Goal: Information Seeking & Learning: Learn about a topic

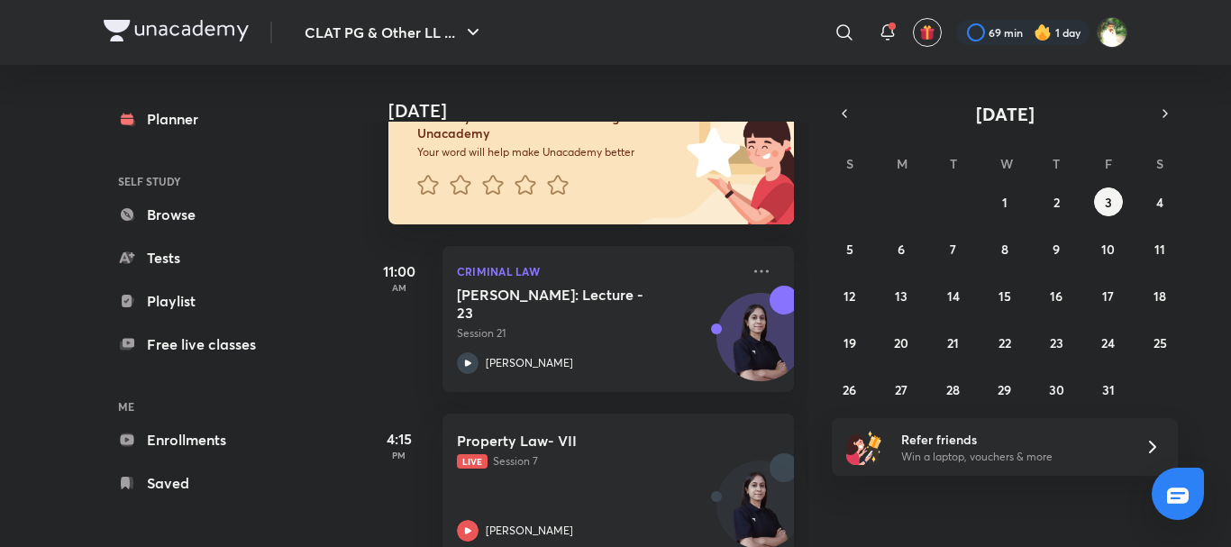
scroll to position [187, 0]
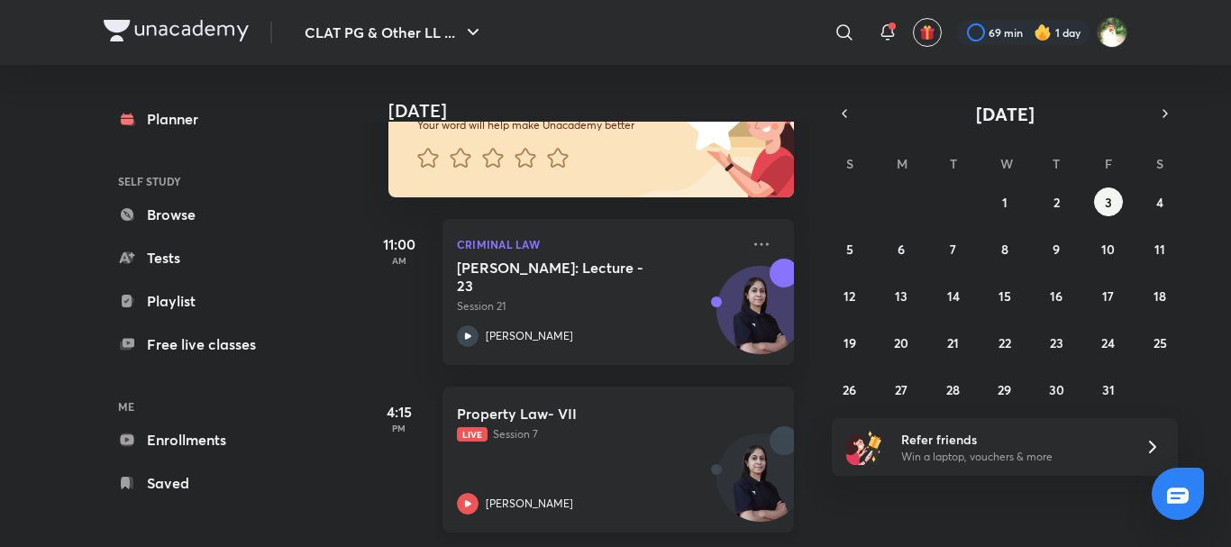
click at [613, 426] on p "Live Session 7" at bounding box center [598, 434] width 283 height 16
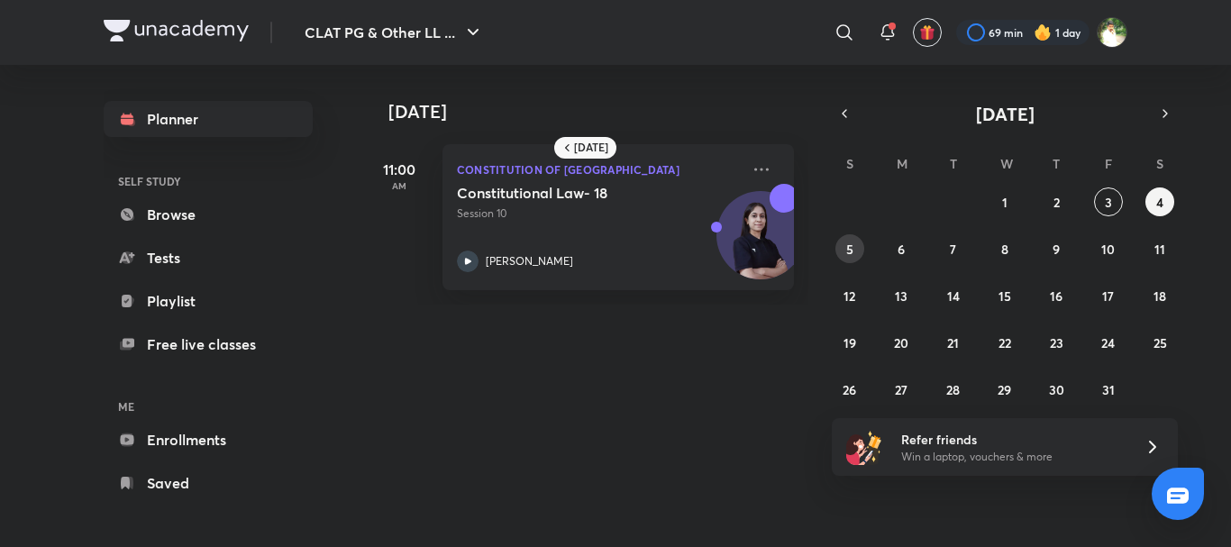
click at [850, 247] on abbr "5" at bounding box center [849, 249] width 7 height 17
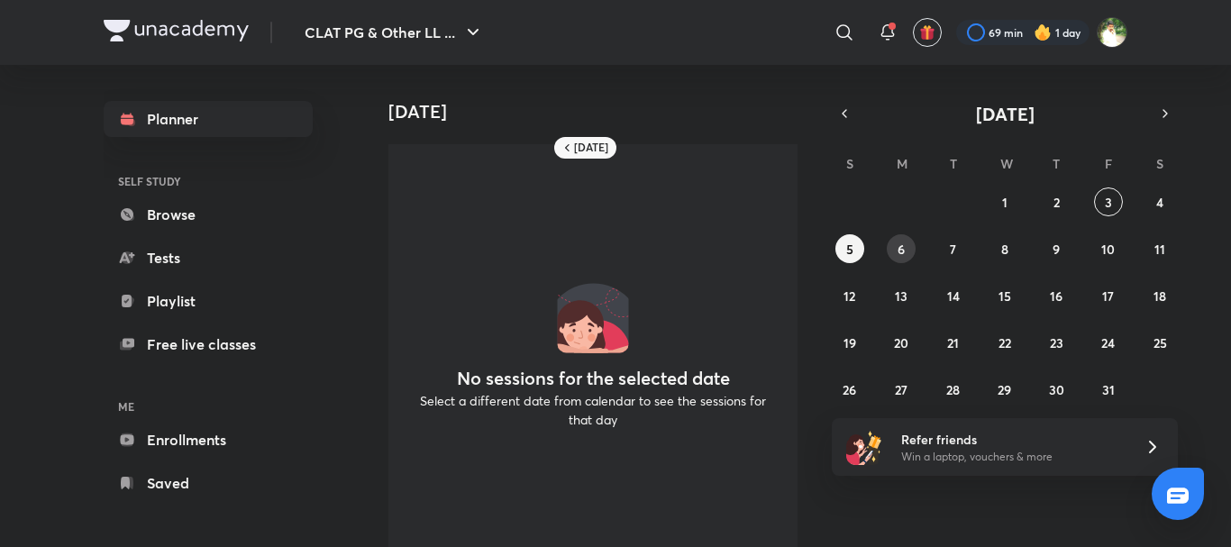
click at [894, 250] on button "6" at bounding box center [900, 248] width 29 height 29
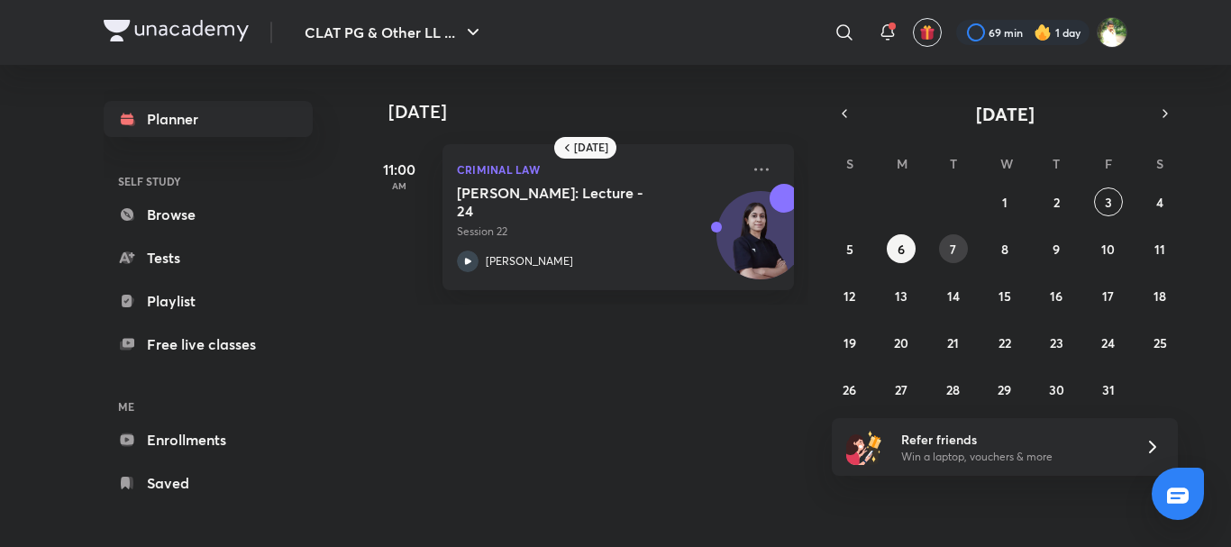
click at [946, 251] on button "7" at bounding box center [953, 248] width 29 height 29
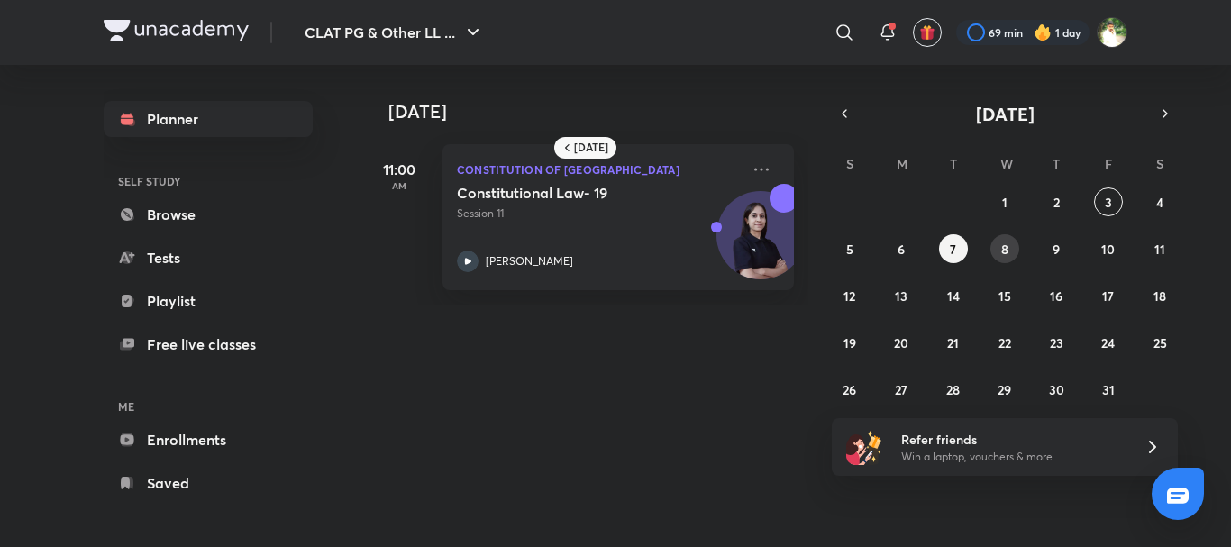
click at [998, 250] on button "8" at bounding box center [1004, 248] width 29 height 29
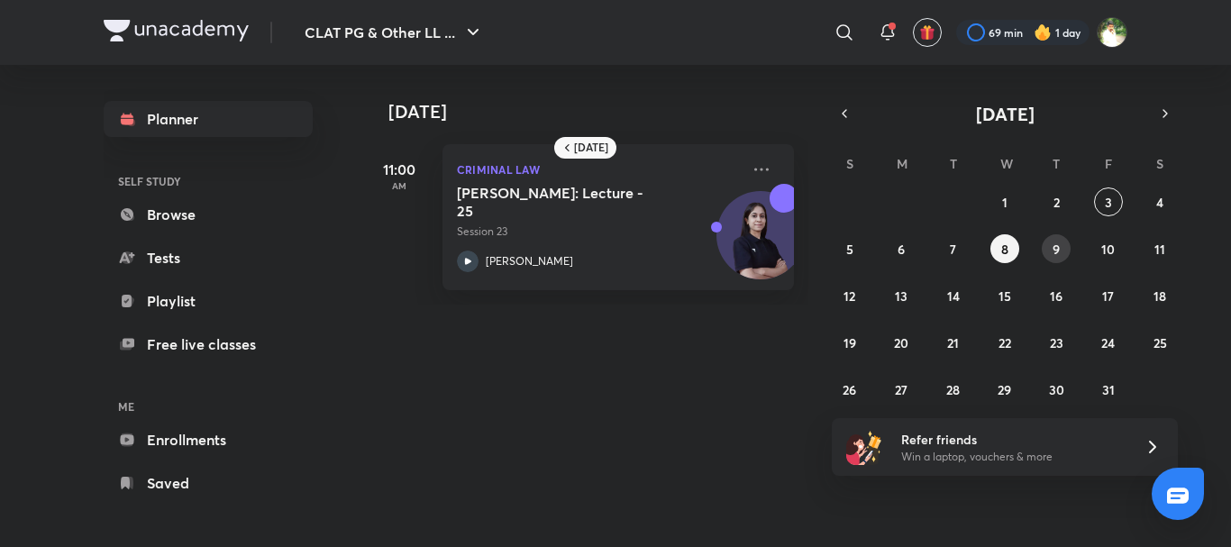
click at [1059, 246] on abbr "9" at bounding box center [1055, 249] width 7 height 17
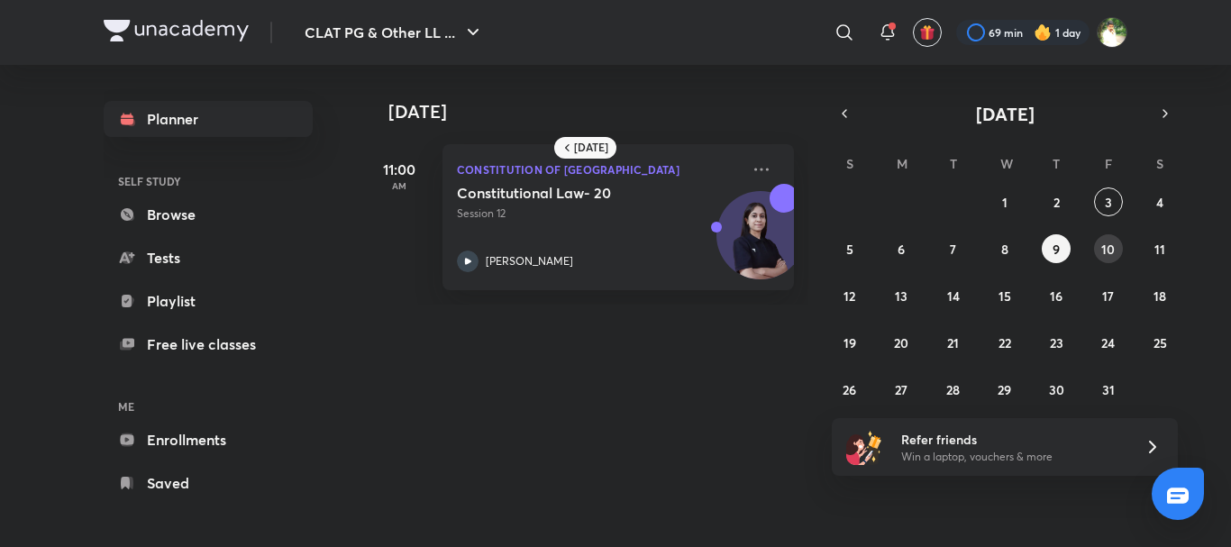
click at [1110, 249] on abbr "10" at bounding box center [1108, 249] width 14 height 17
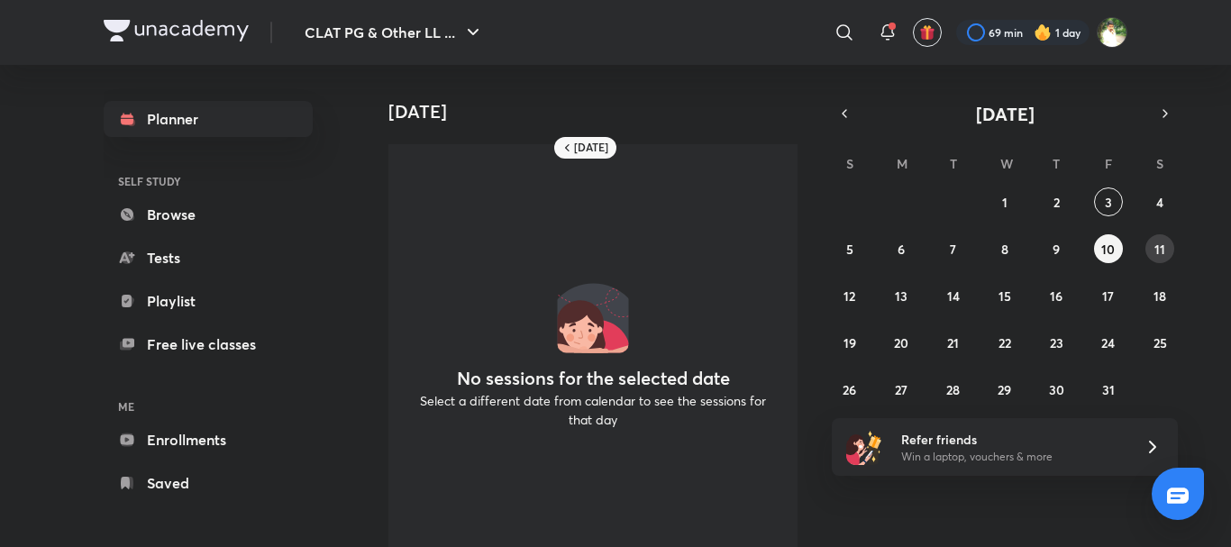
click at [1154, 249] on abbr "11" at bounding box center [1159, 249] width 11 height 17
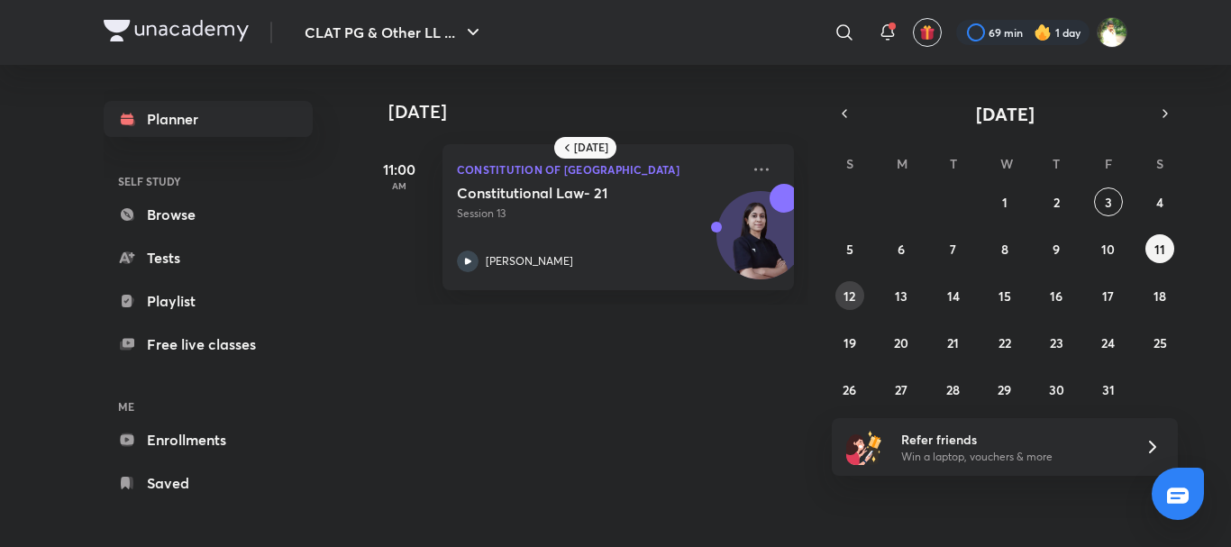
click at [856, 294] on button "12" at bounding box center [849, 295] width 29 height 29
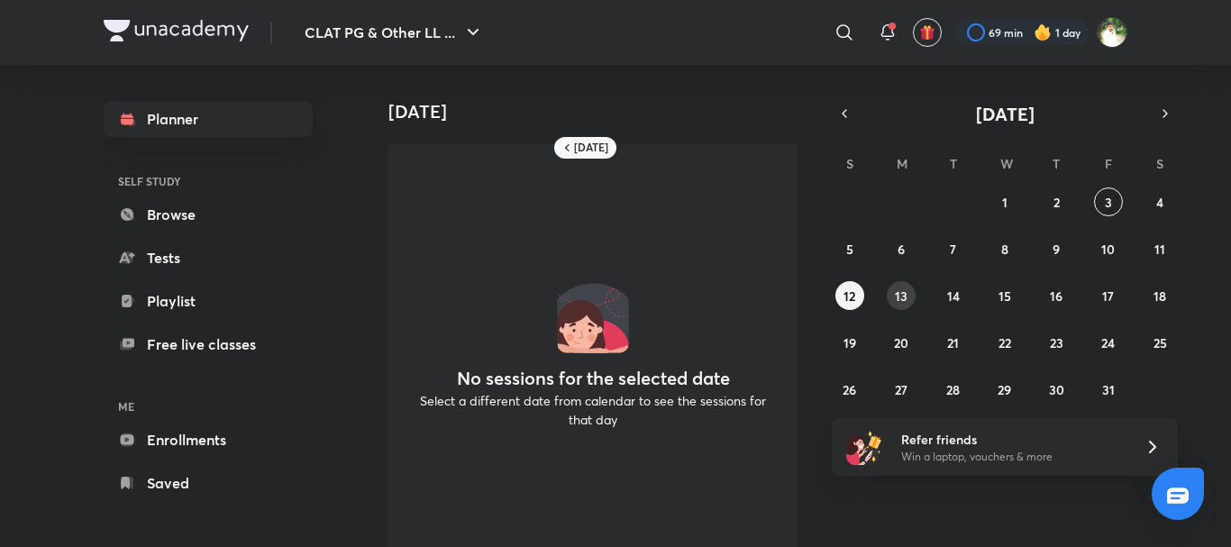
click at [890, 300] on button "13" at bounding box center [900, 295] width 29 height 29
click at [954, 294] on abbr "14" at bounding box center [953, 295] width 13 height 17
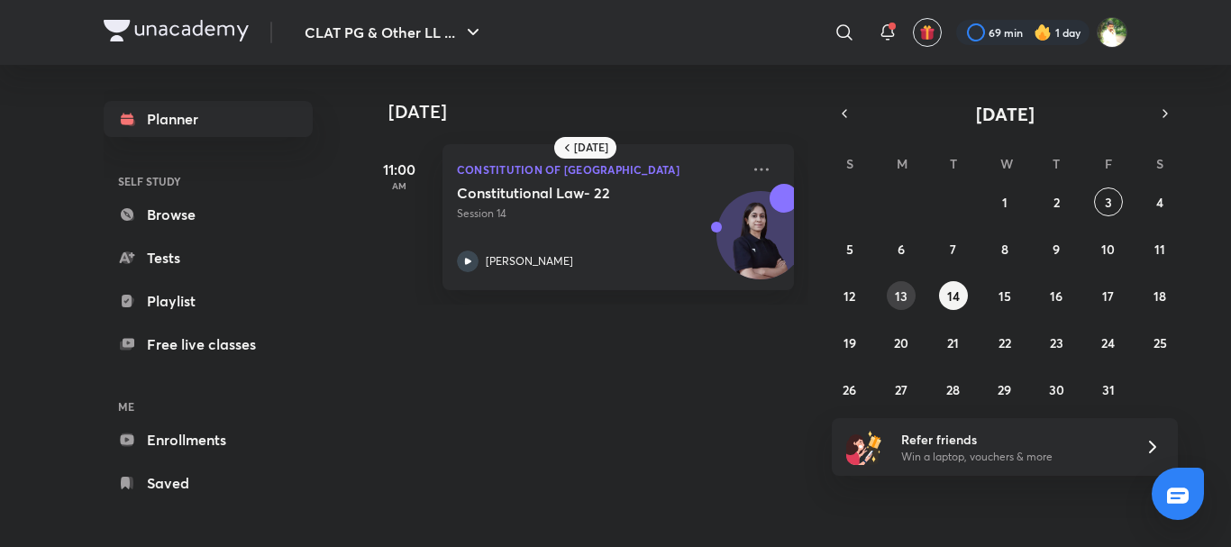
click at [906, 294] on abbr "13" at bounding box center [901, 295] width 13 height 17
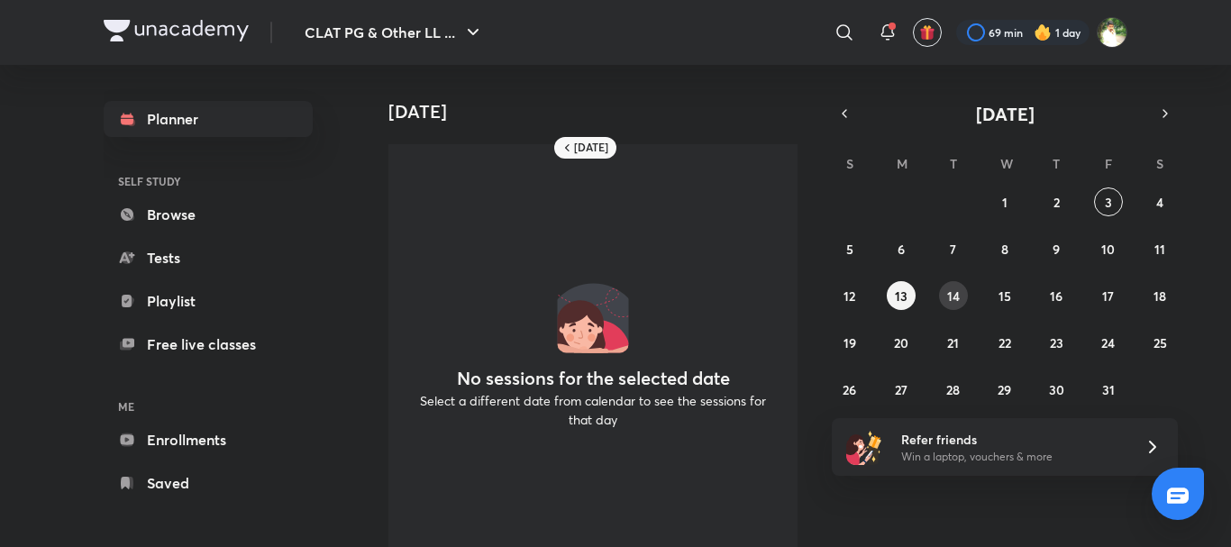
click at [942, 292] on button "14" at bounding box center [953, 295] width 29 height 29
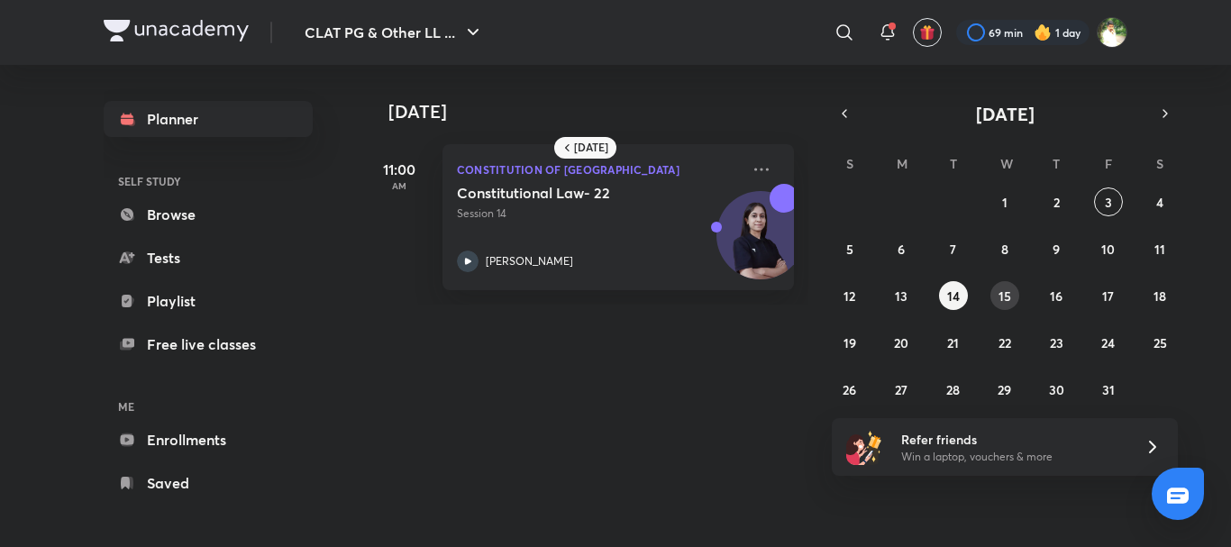
click at [1004, 292] on abbr "15" at bounding box center [1004, 295] width 13 height 17
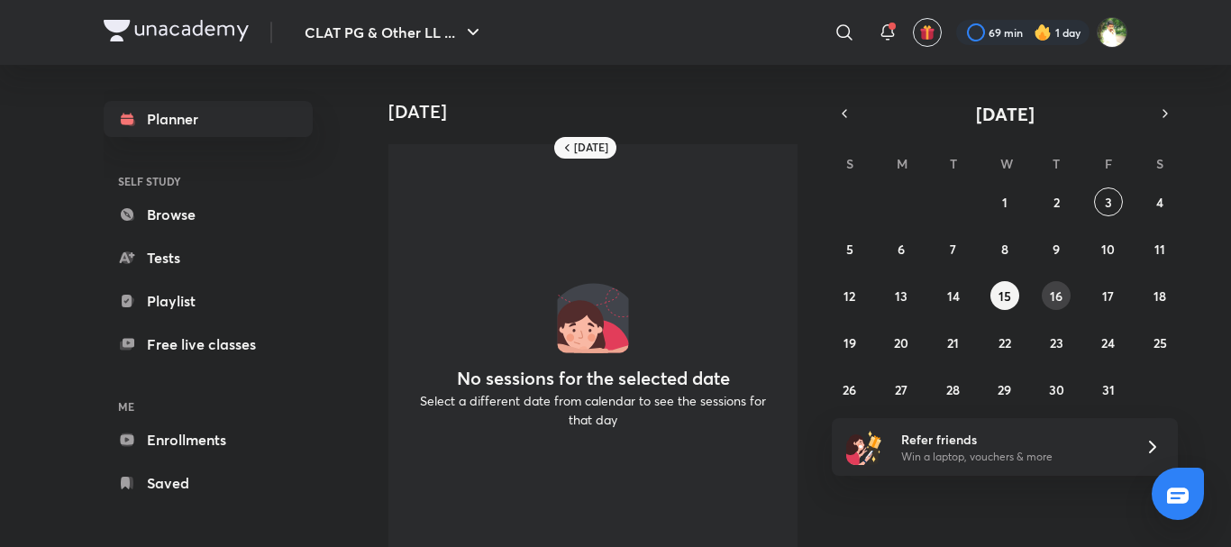
click at [1049, 294] on button "16" at bounding box center [1055, 295] width 29 height 29
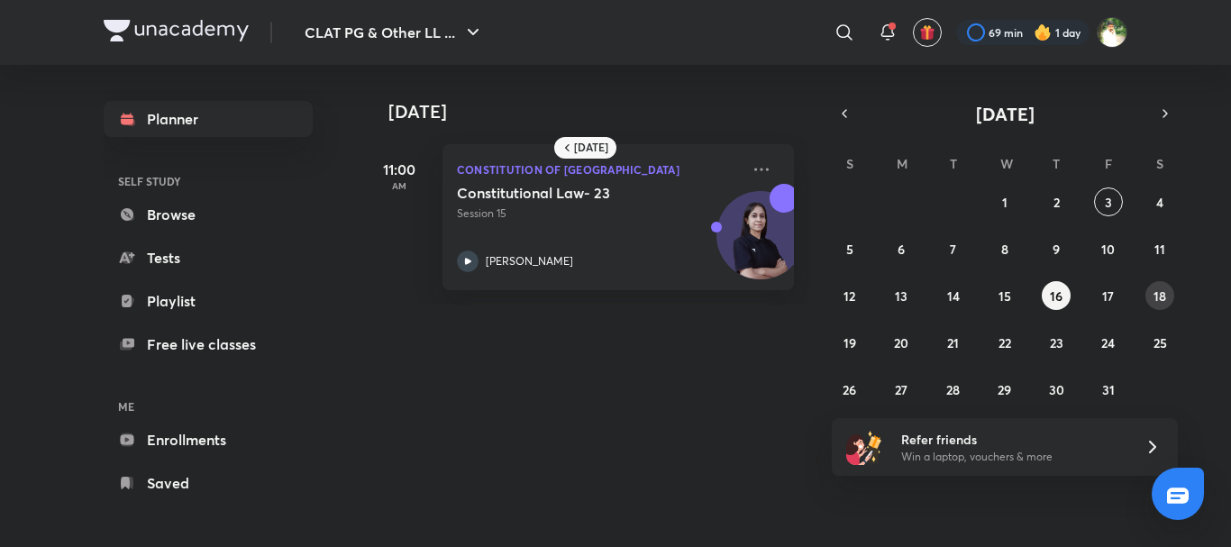
click at [1150, 295] on button "18" at bounding box center [1159, 295] width 29 height 29
